Goal: Task Accomplishment & Management: Manage account settings

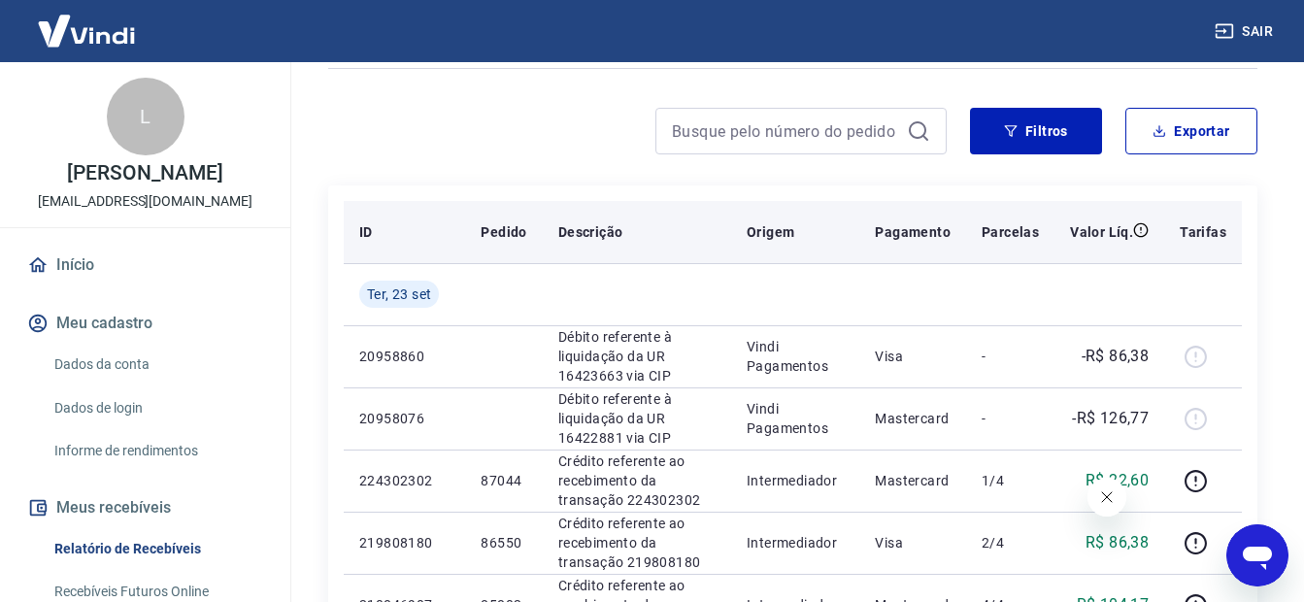
scroll to position [291, 0]
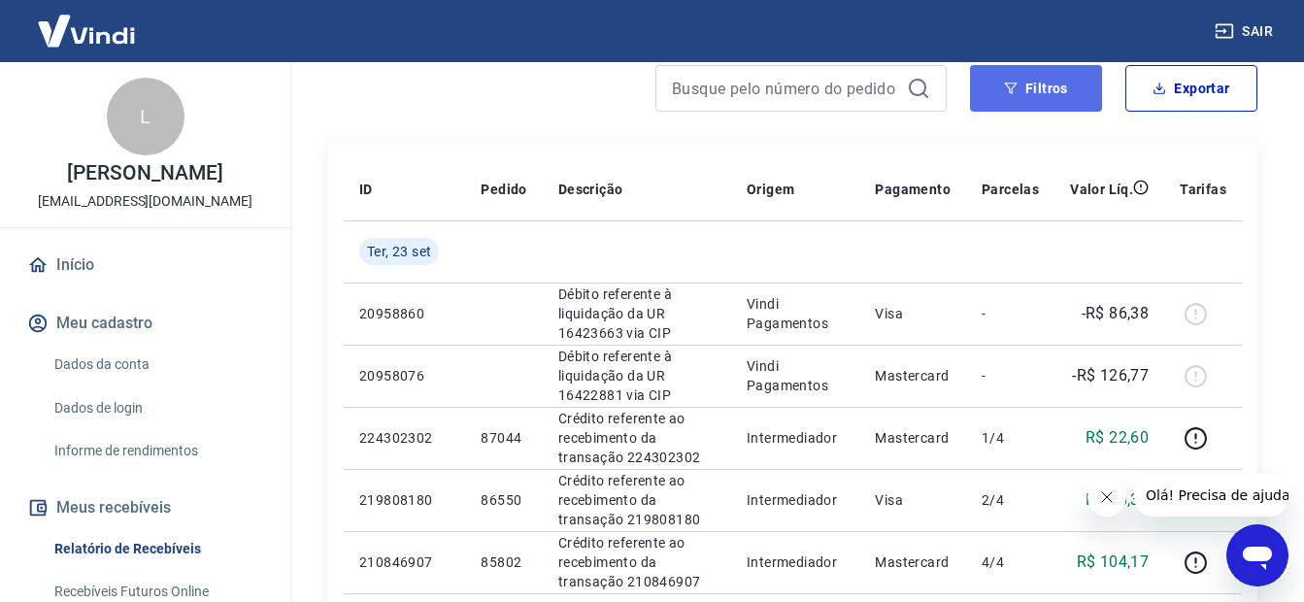
click at [1031, 97] on button "Filtros" at bounding box center [1036, 88] width 132 height 47
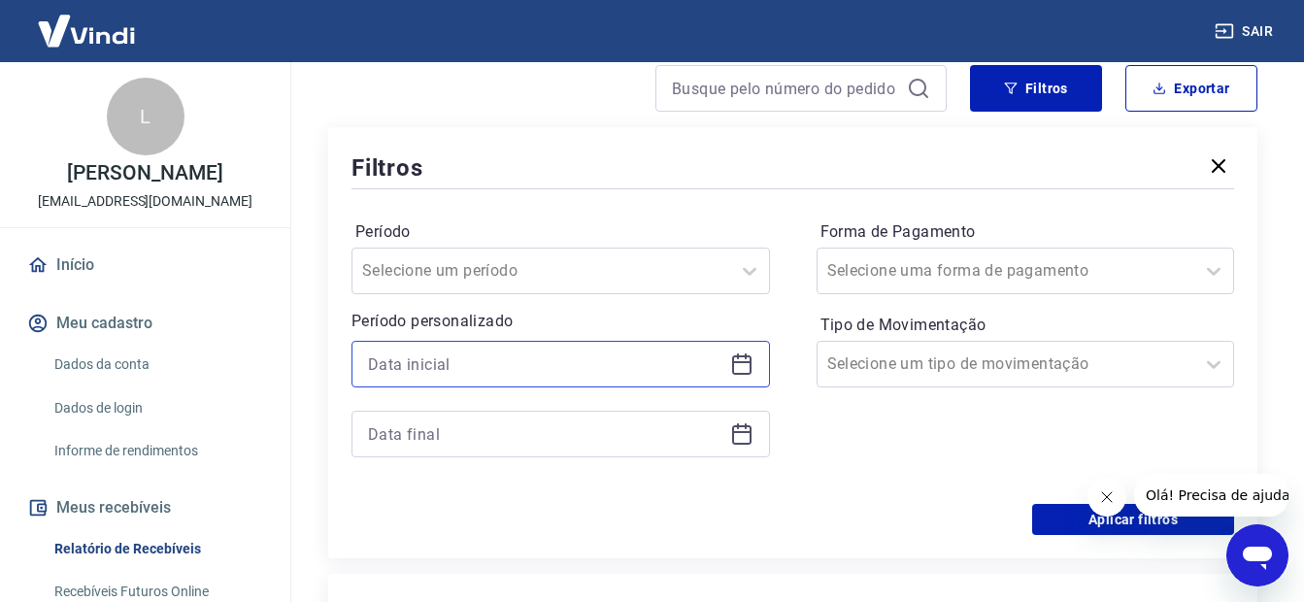
click at [395, 355] on input at bounding box center [545, 363] width 354 height 29
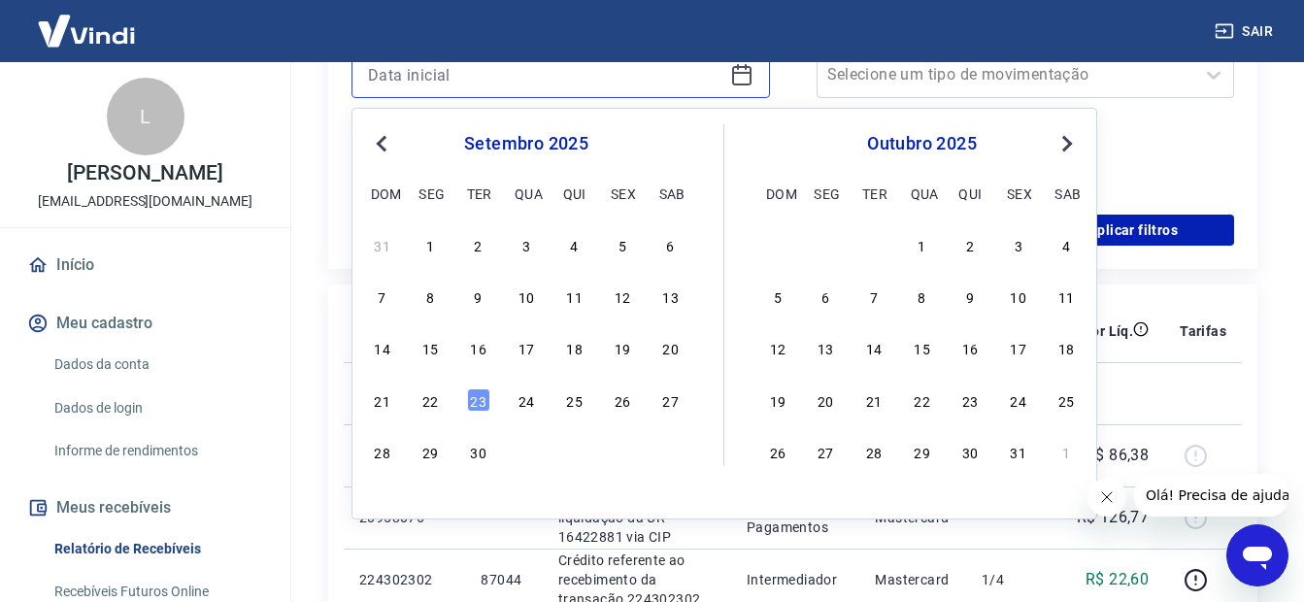
scroll to position [582, 0]
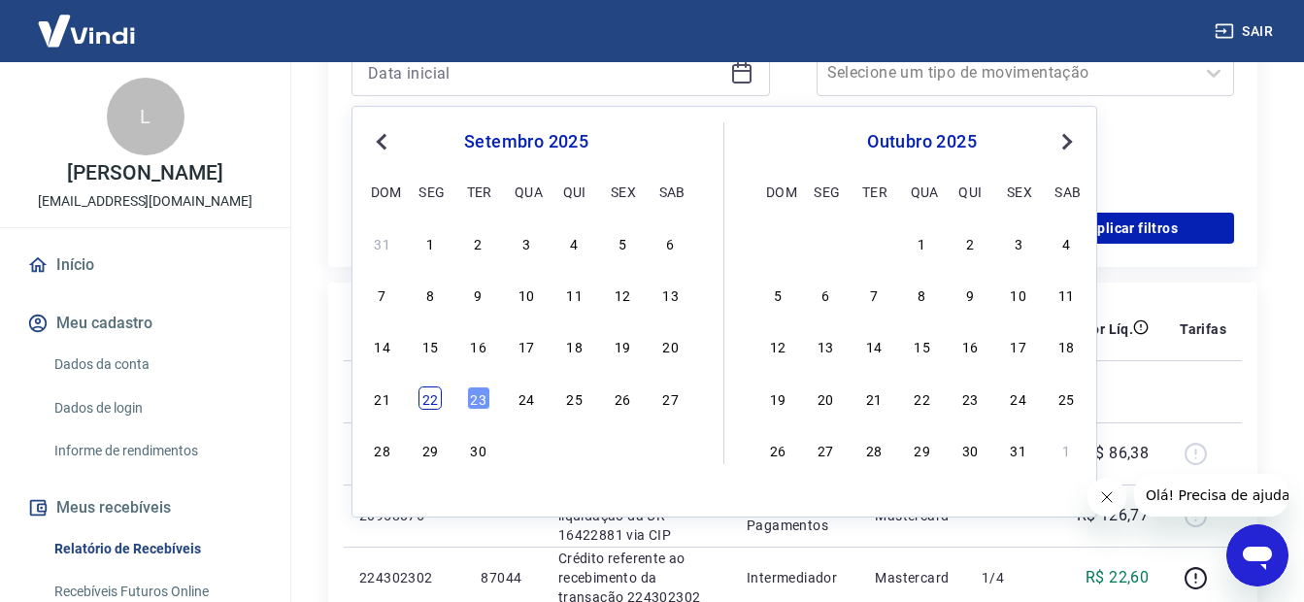
click at [434, 409] on div "22" at bounding box center [429, 397] width 23 height 23
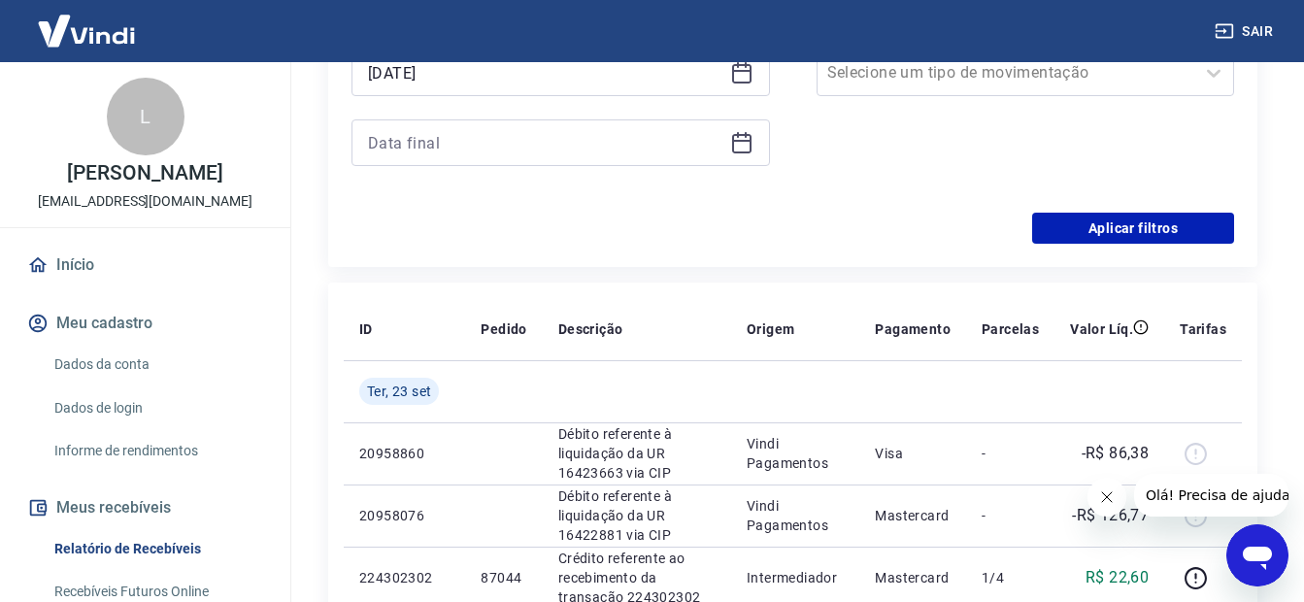
type input "[DATE]"
click at [420, 149] on input at bounding box center [545, 142] width 354 height 29
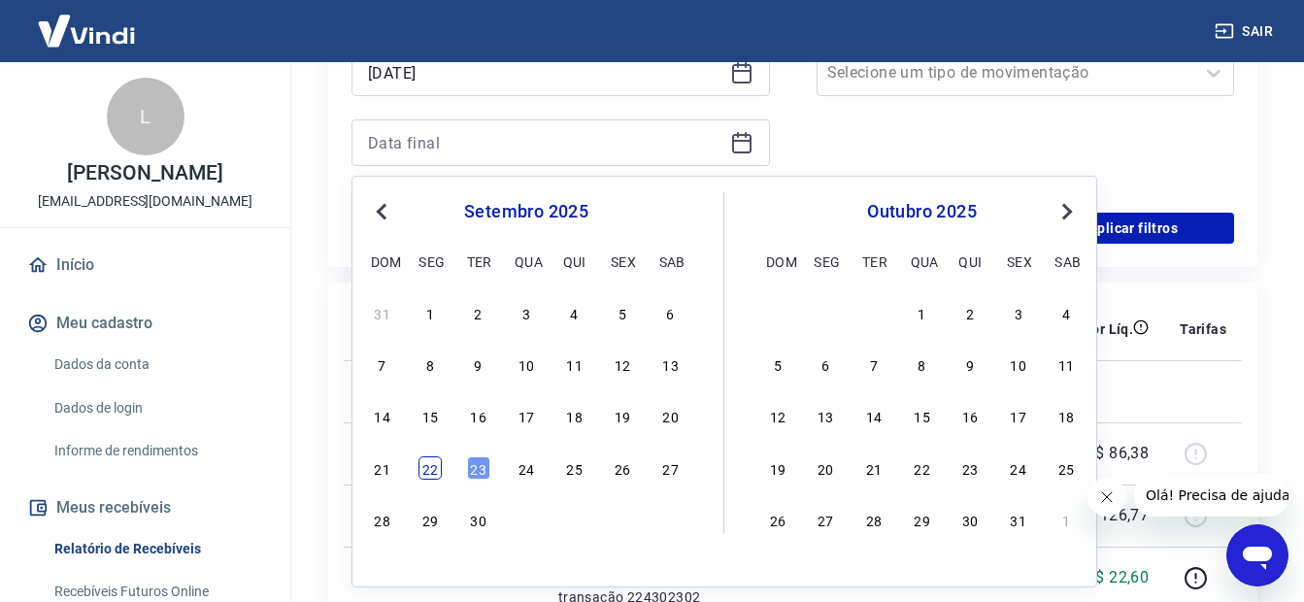
click at [433, 472] on div "22" at bounding box center [429, 467] width 23 height 23
type input "[DATE]"
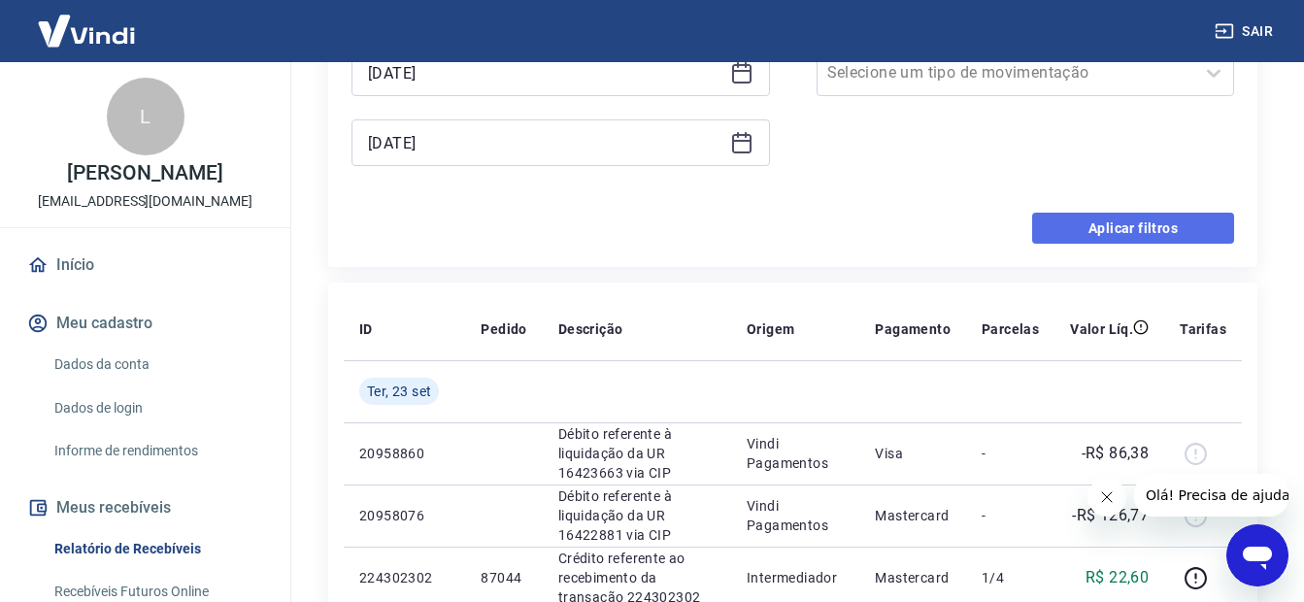
click at [1073, 229] on button "Aplicar filtros" at bounding box center [1133, 228] width 202 height 31
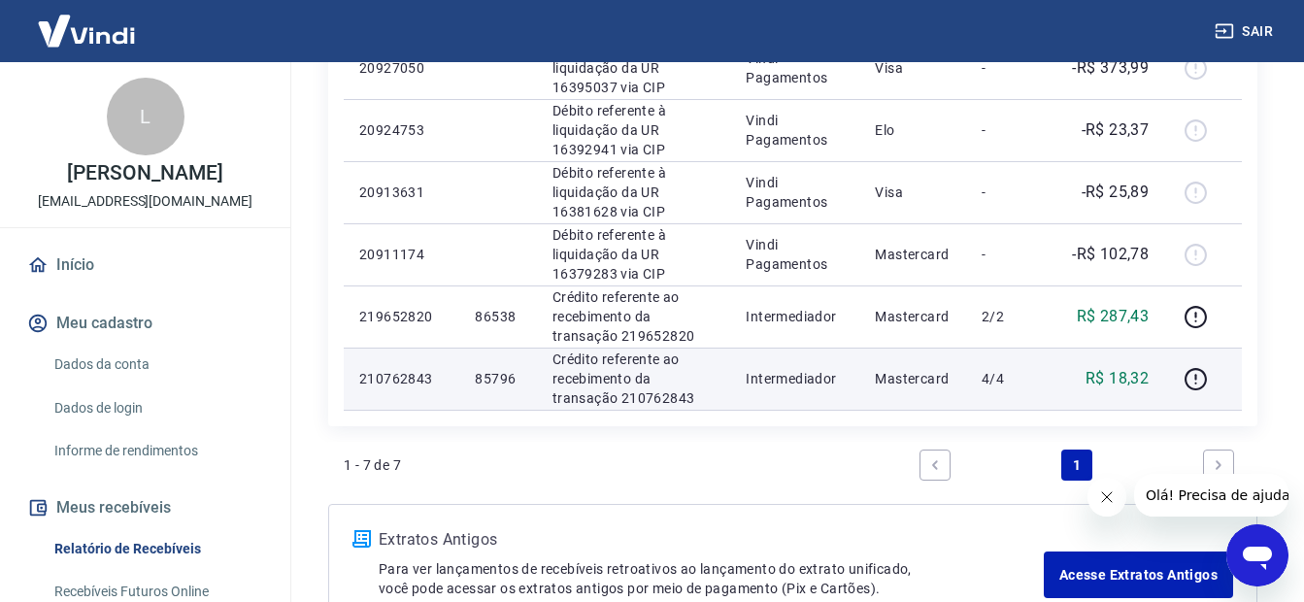
scroll to position [241, 0]
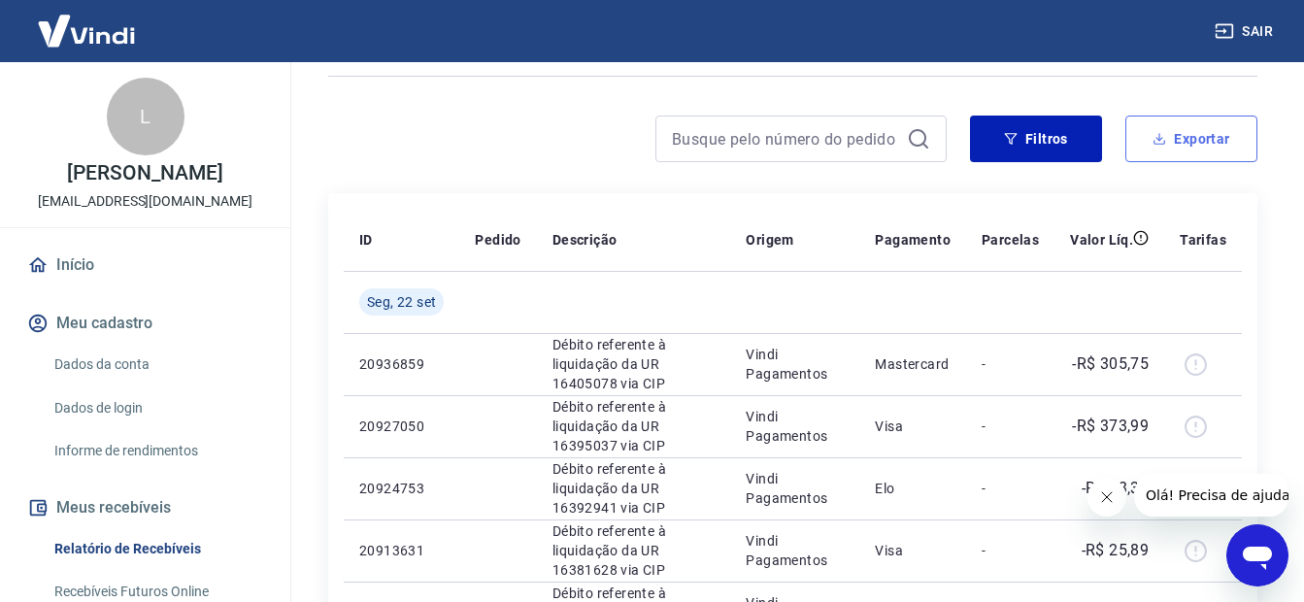
click at [1208, 133] on button "Exportar" at bounding box center [1191, 139] width 132 height 47
type input "[DATE]"
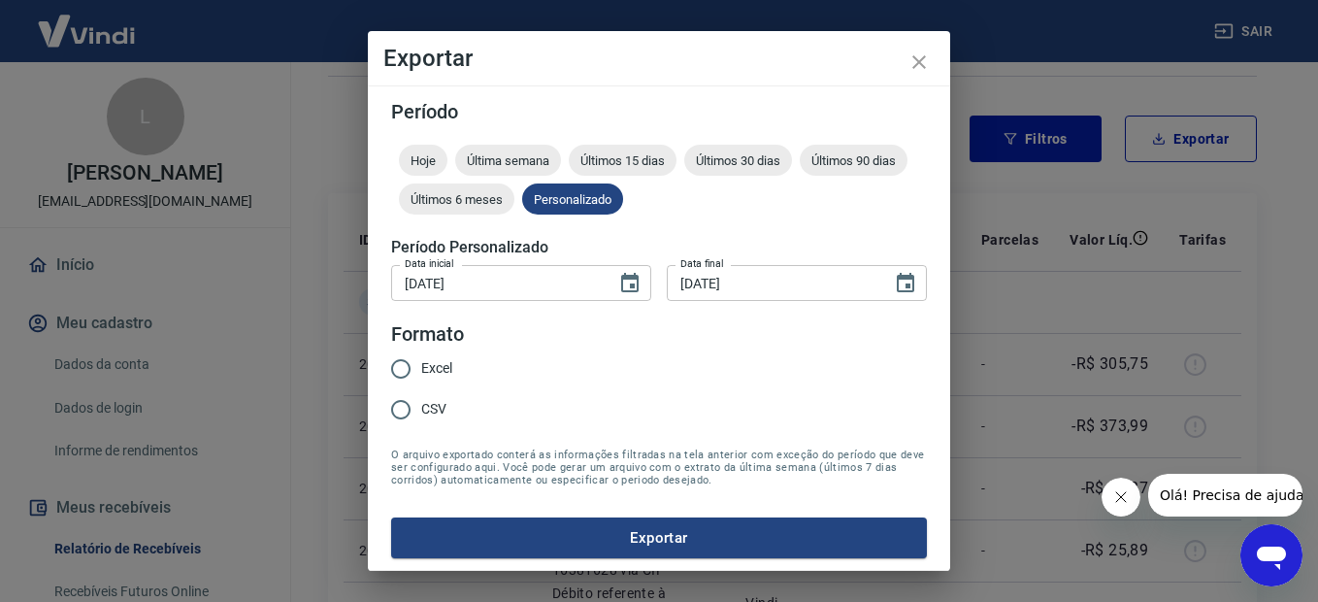
click at [401, 374] on input "Excel" at bounding box center [401, 369] width 41 height 41
radio input "true"
click at [663, 540] on button "Exportar" at bounding box center [659, 537] width 536 height 41
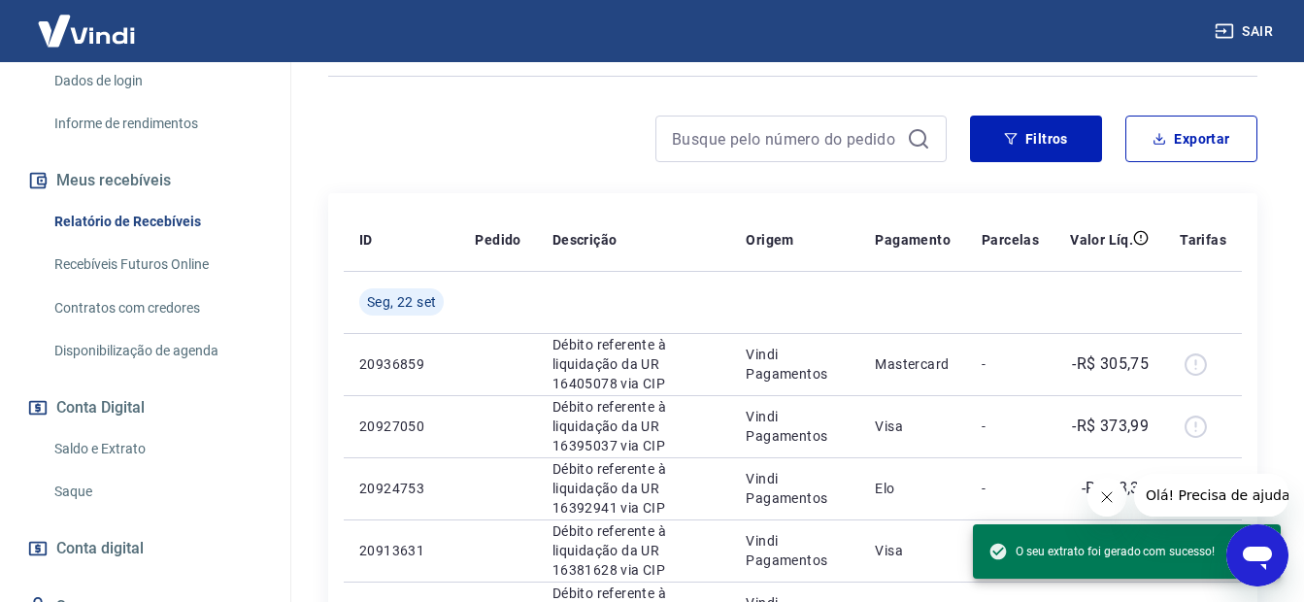
scroll to position [412, 0]
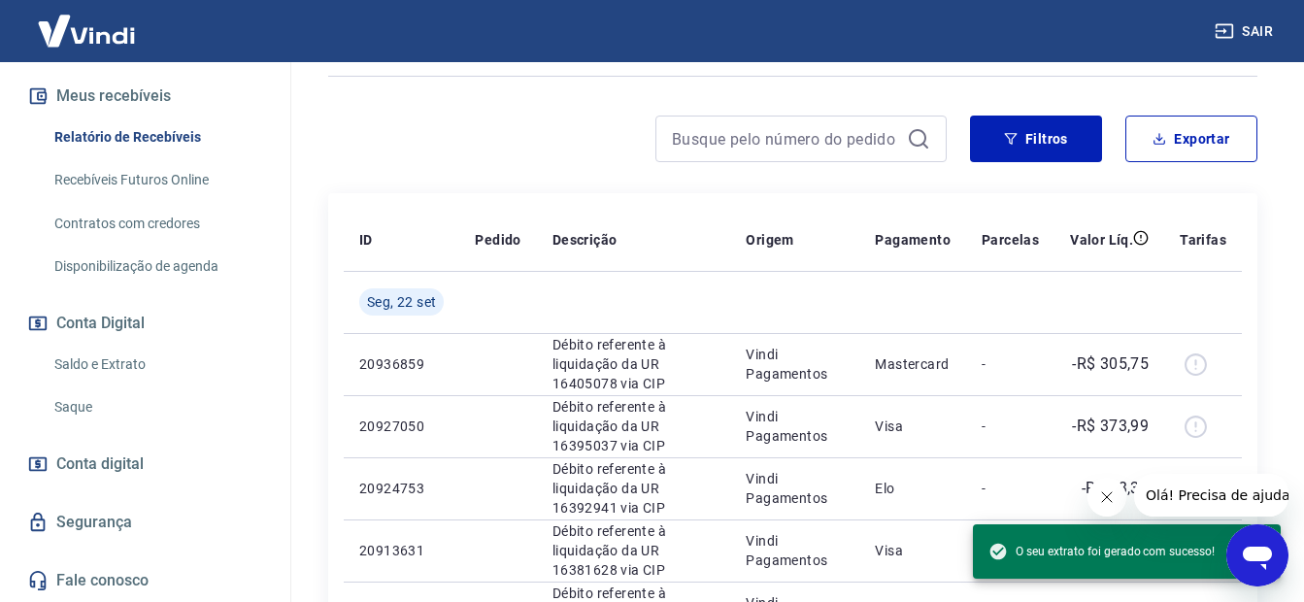
click at [125, 367] on link "Saldo e Extrato" at bounding box center [157, 365] width 220 height 40
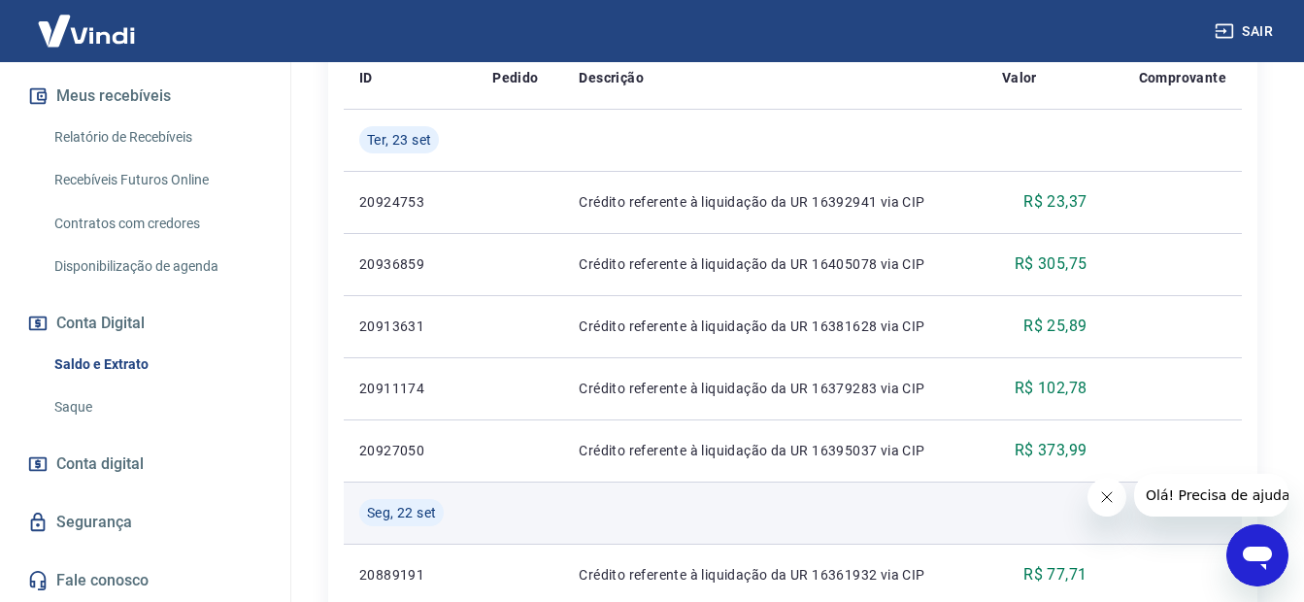
scroll to position [194, 0]
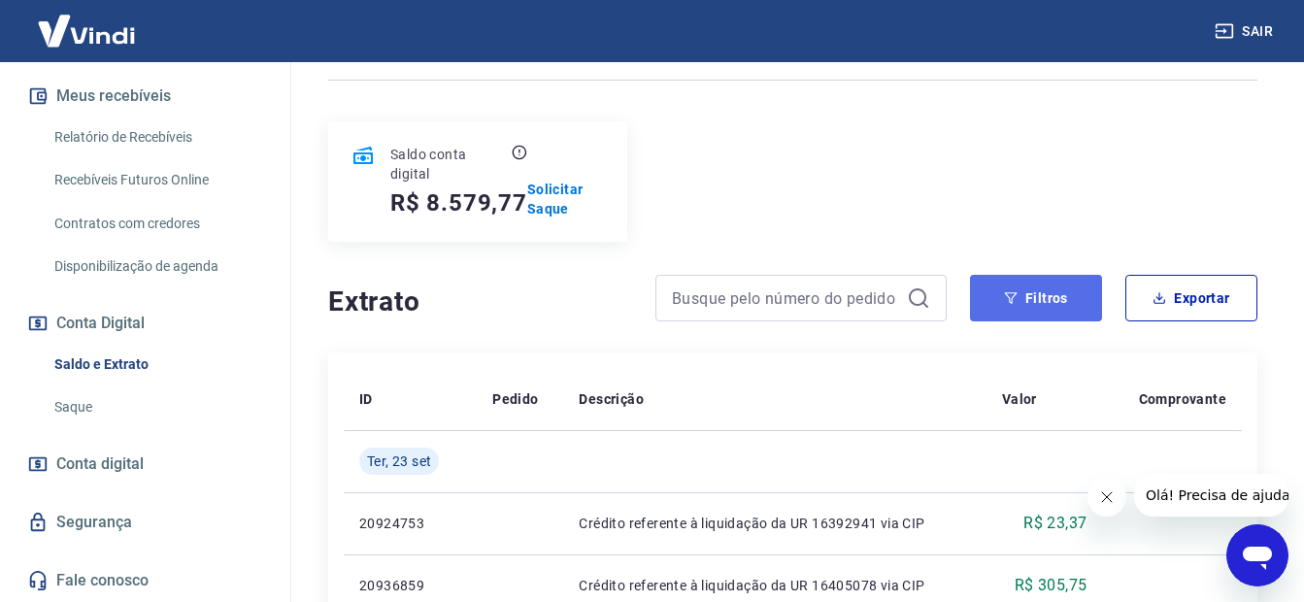
click at [1030, 305] on button "Filtros" at bounding box center [1036, 298] width 132 height 47
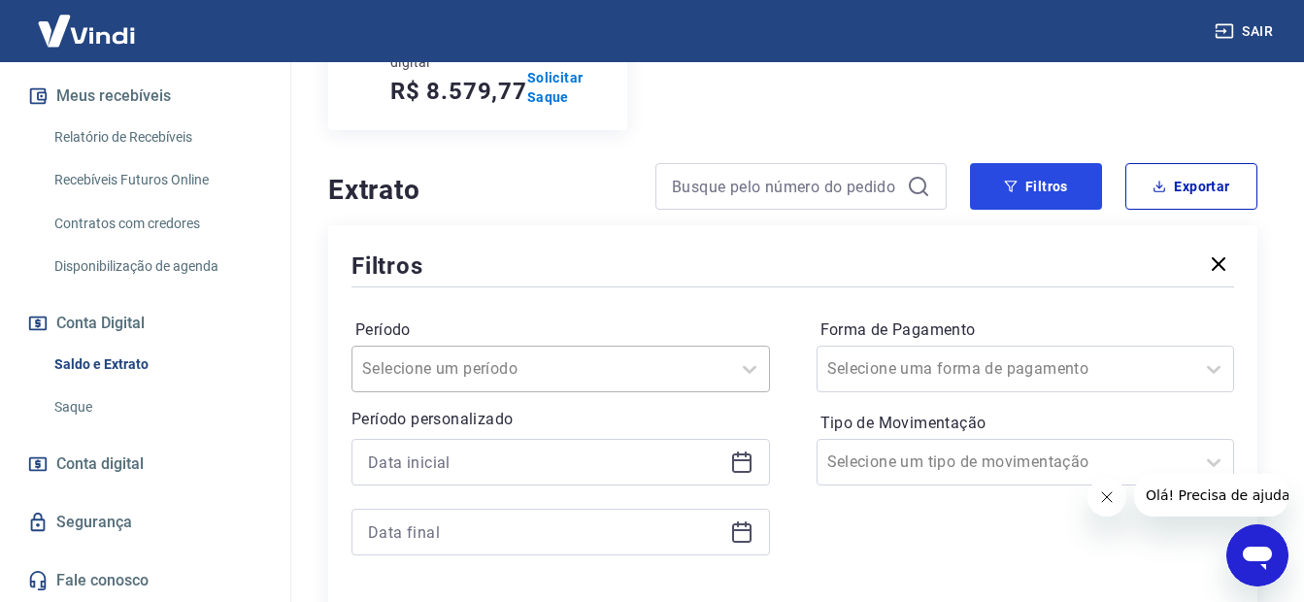
scroll to position [388, 0]
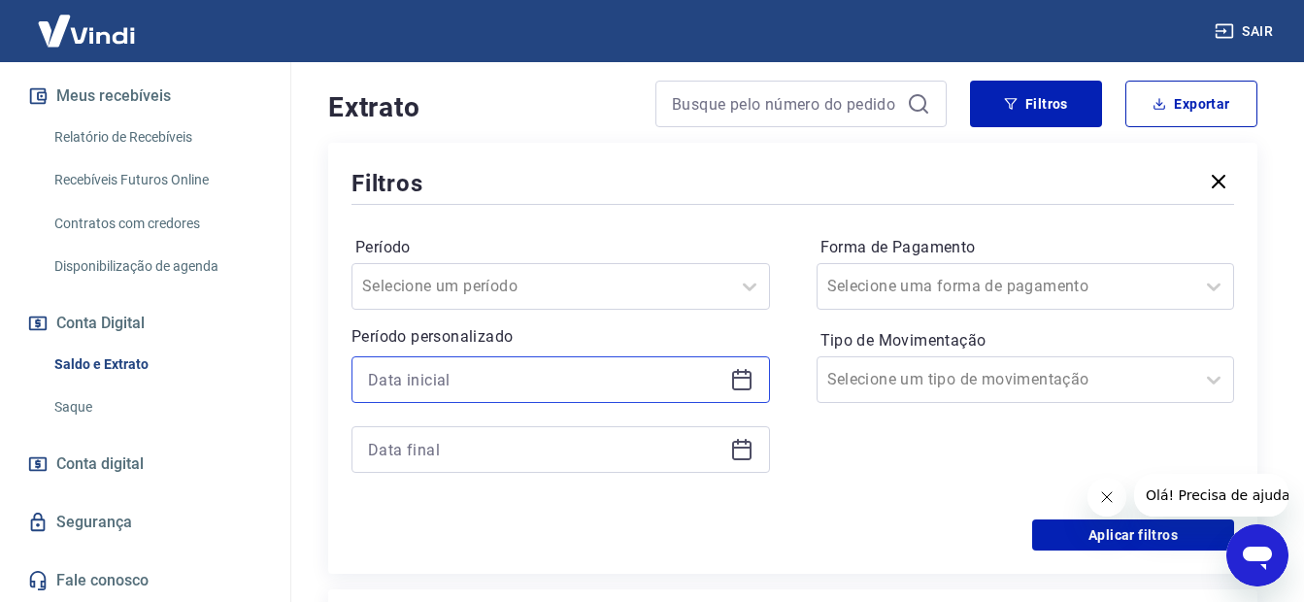
click at [417, 390] on input at bounding box center [545, 379] width 354 height 29
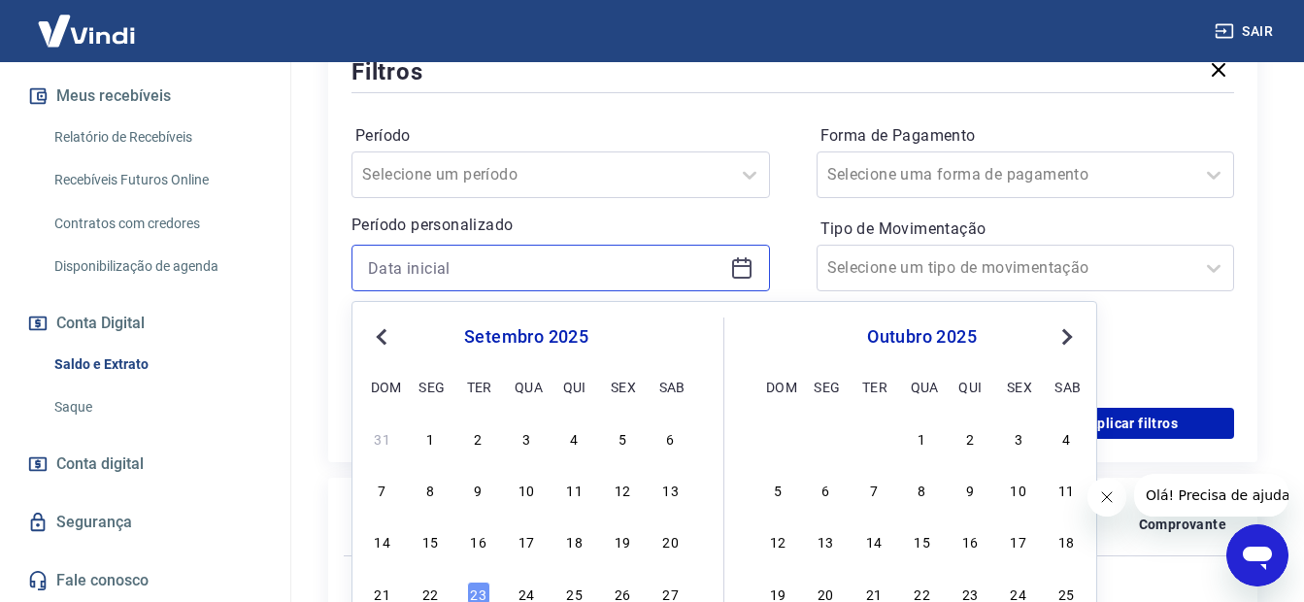
scroll to position [777, 0]
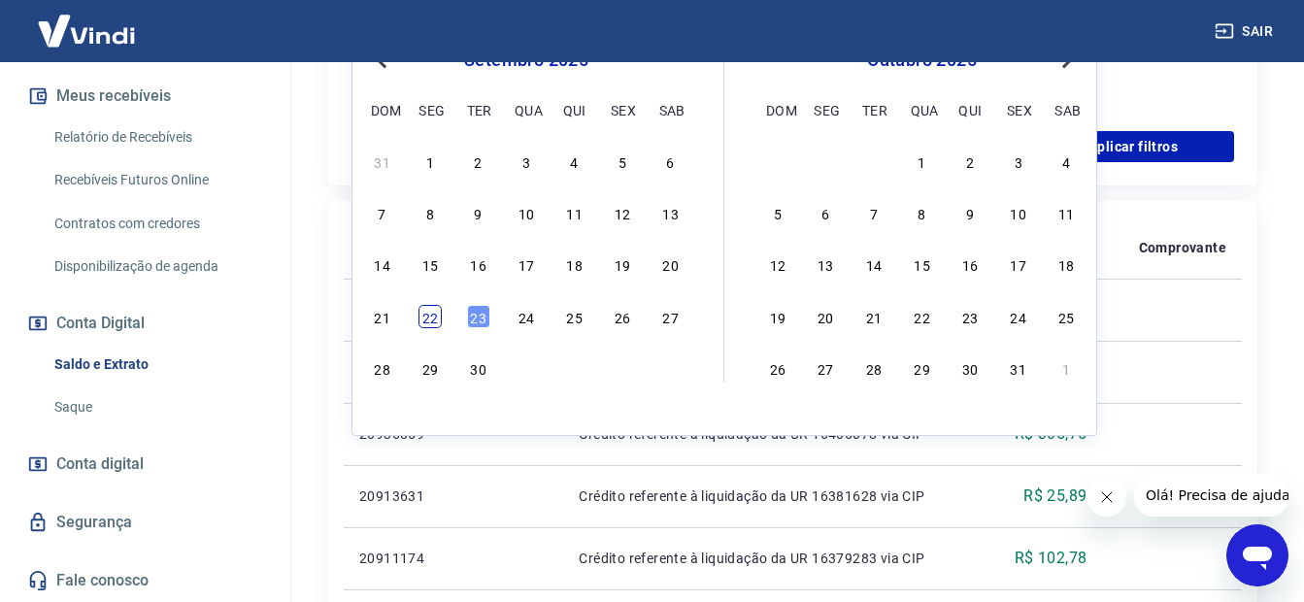
click at [429, 319] on div "22" at bounding box center [429, 316] width 23 height 23
type input "[DATE]"
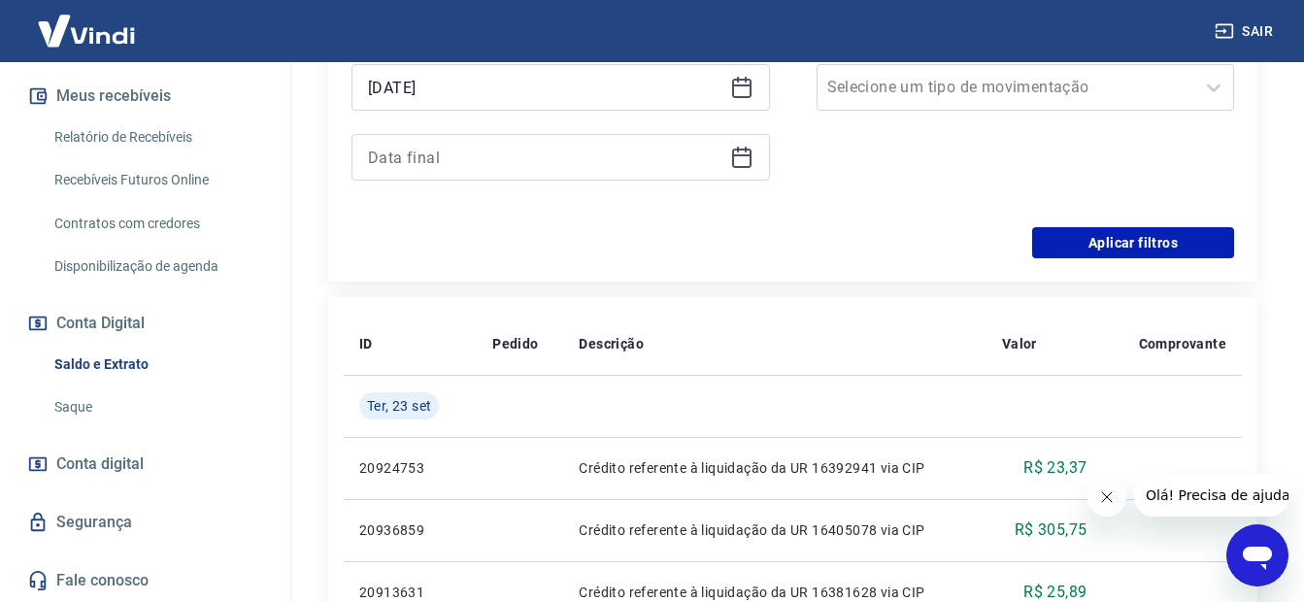
scroll to position [485, 0]
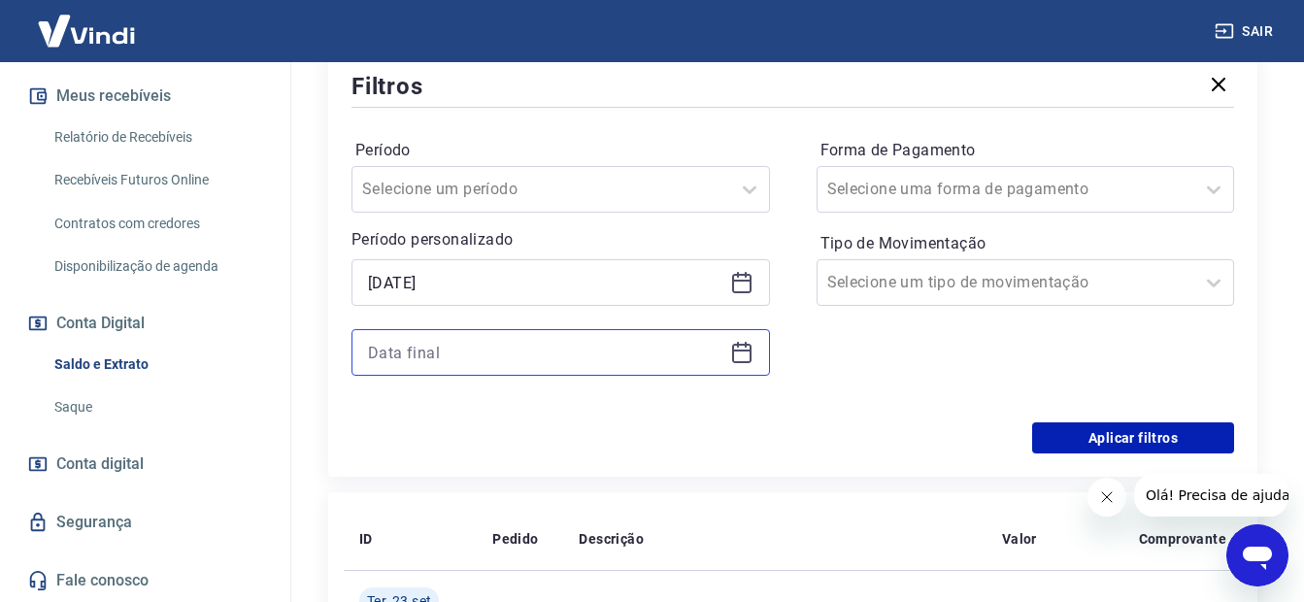
click at [403, 341] on input at bounding box center [545, 352] width 354 height 29
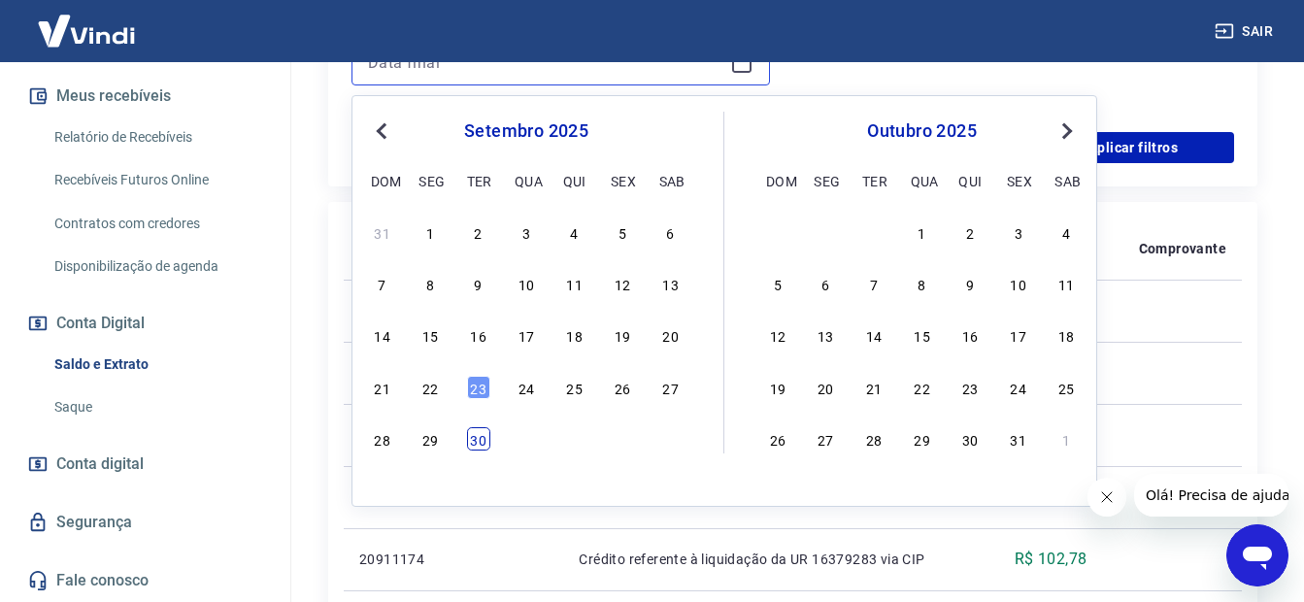
scroll to position [777, 0]
click at [429, 389] on div "22" at bounding box center [429, 386] width 23 height 23
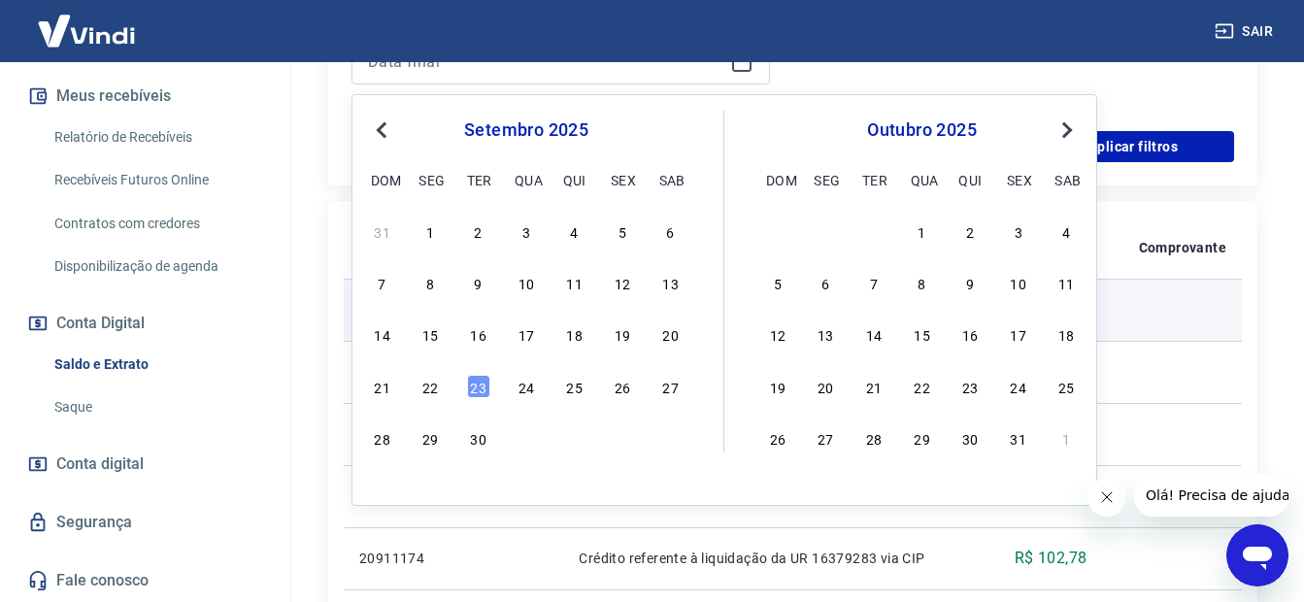
type input "[DATE]"
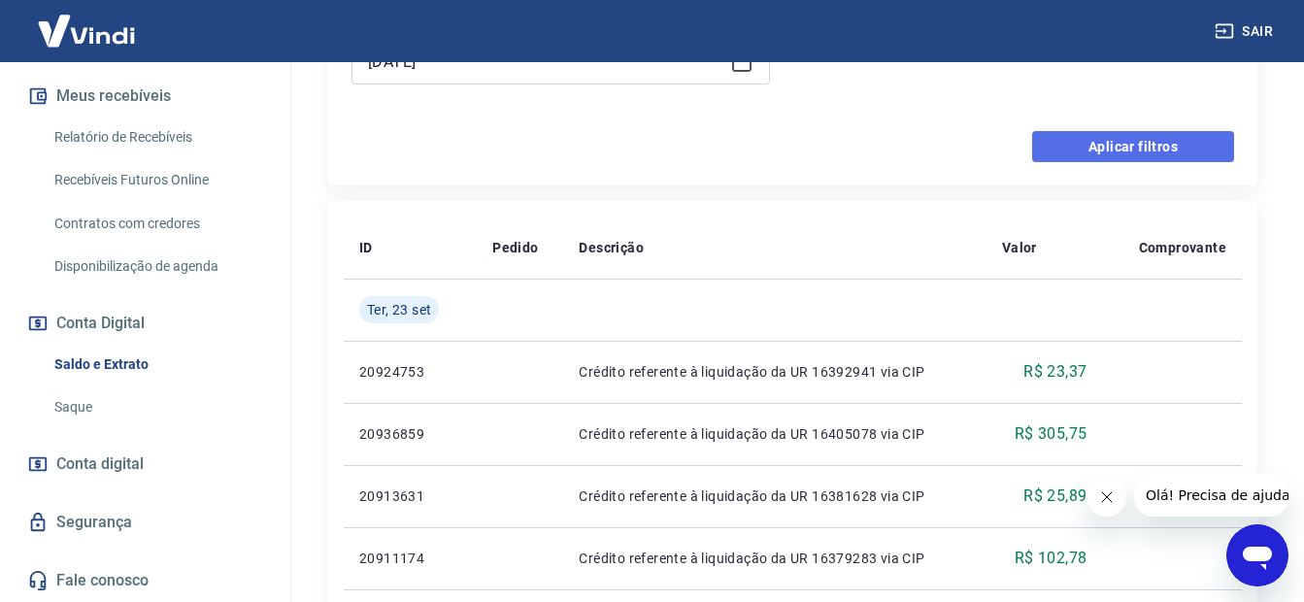
click at [1153, 149] on button "Aplicar filtros" at bounding box center [1133, 146] width 202 height 31
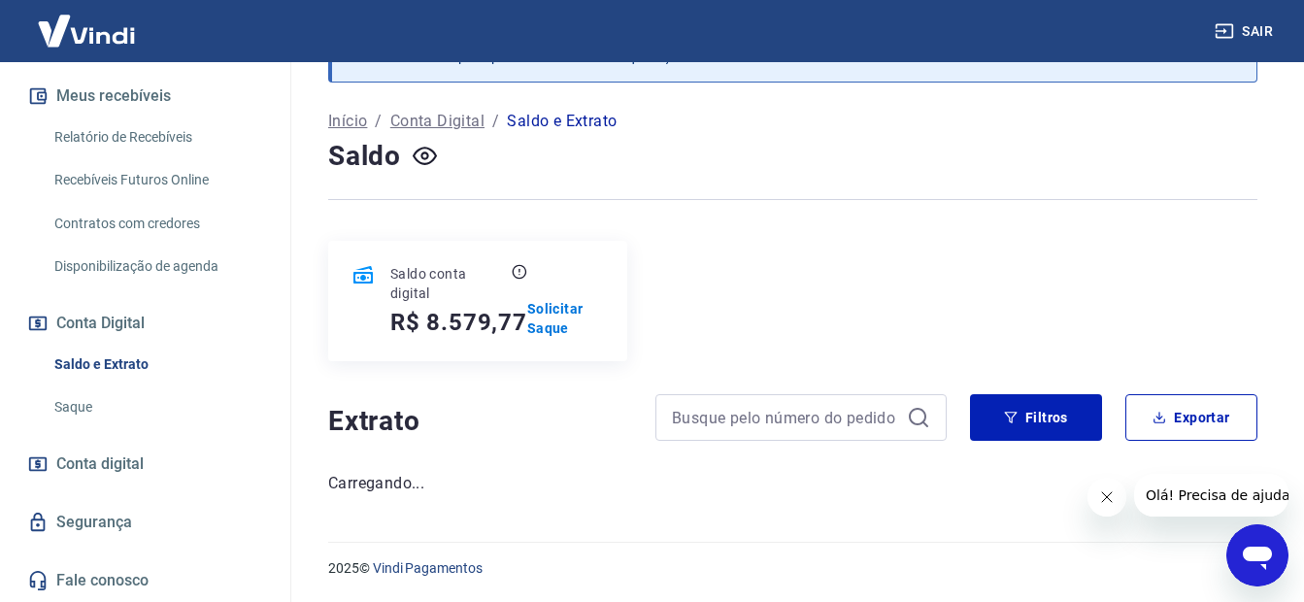
scroll to position [394, 0]
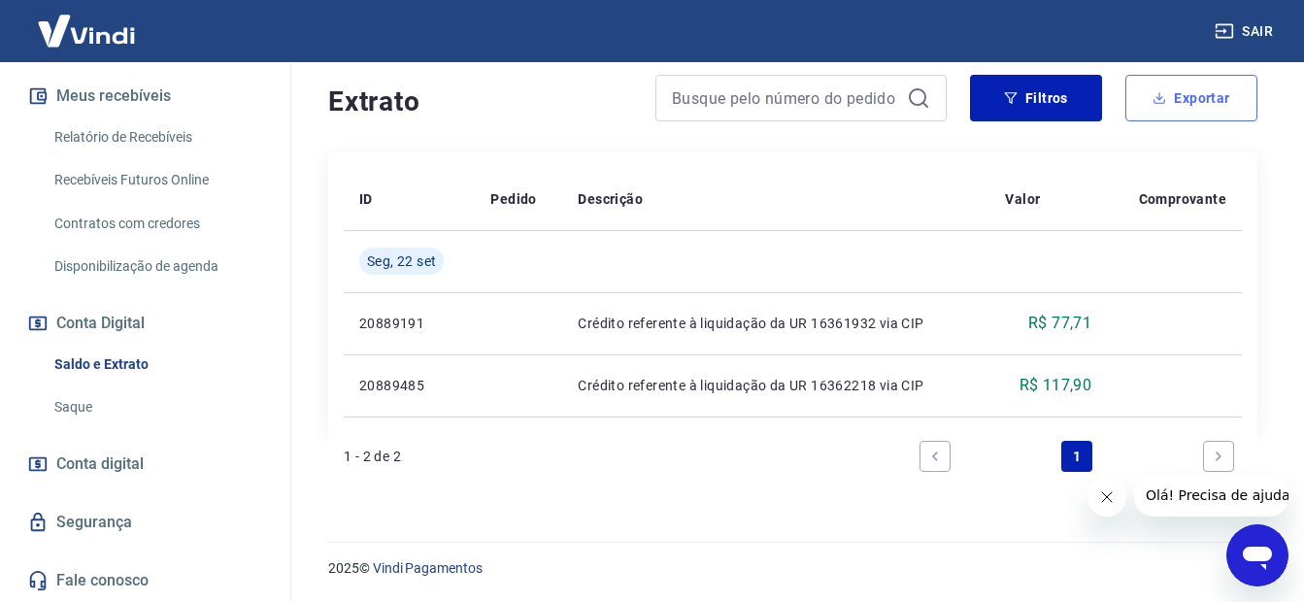
click at [1162, 98] on icon "button" at bounding box center [1159, 98] width 7 height 4
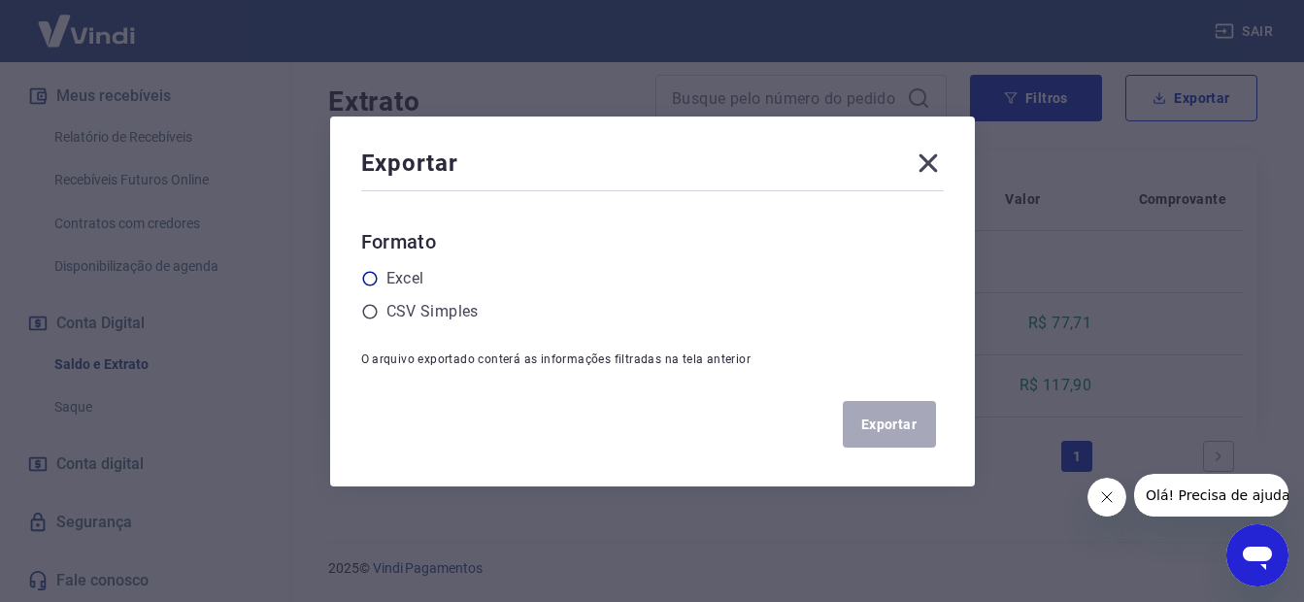
click at [413, 276] on label "Excel" at bounding box center [405, 278] width 38 height 23
click at [0, 0] on input "radio" at bounding box center [0, 0] width 0 height 0
click at [885, 404] on button "Exportar" at bounding box center [889, 424] width 93 height 47
